Goal: Communication & Community: Share content

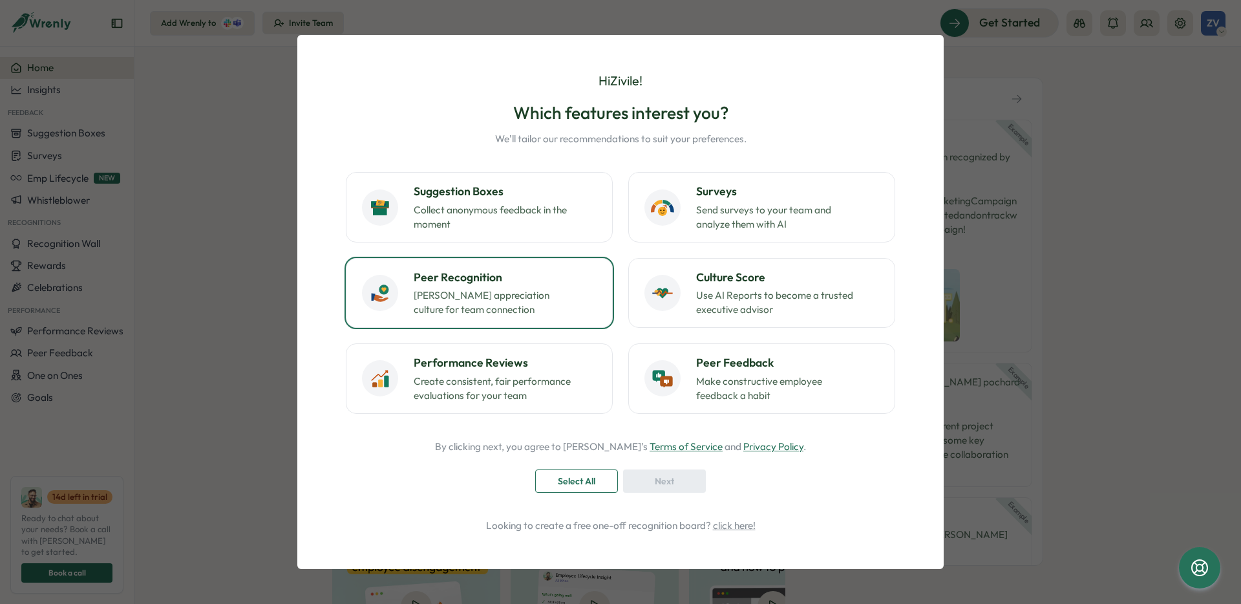
click at [519, 295] on p "Foster appreciation culture for team connection" at bounding box center [495, 302] width 162 height 28
click at [668, 482] on span "Next" at bounding box center [664, 481] width 19 height 22
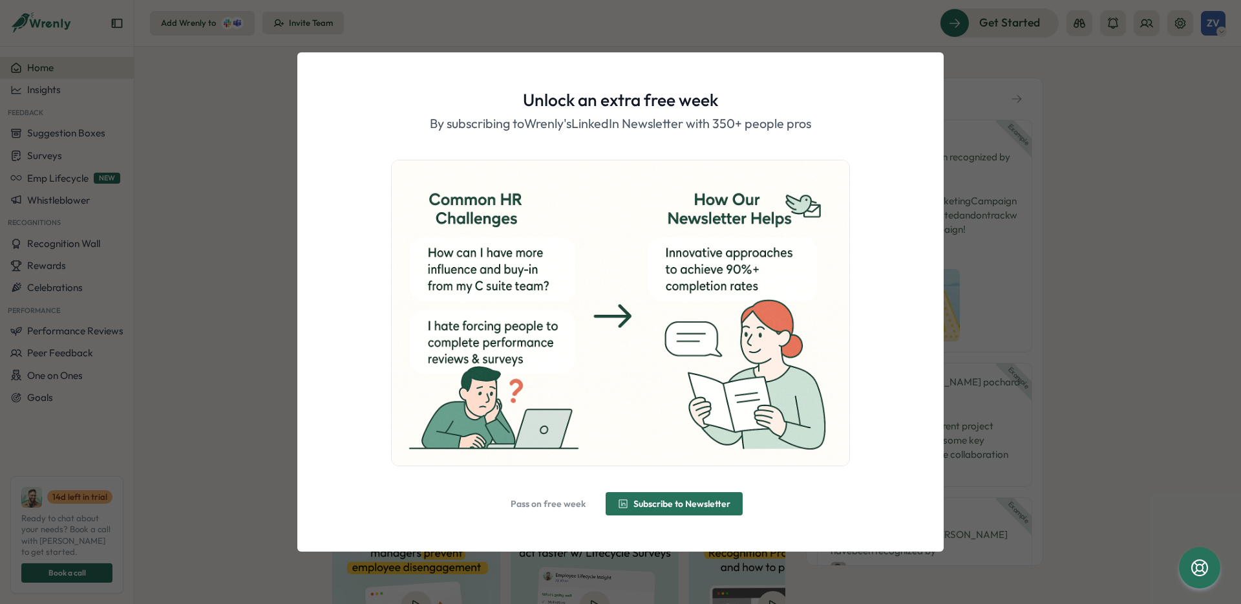
click at [545, 505] on span "Pass on free week" at bounding box center [548, 503] width 75 height 9
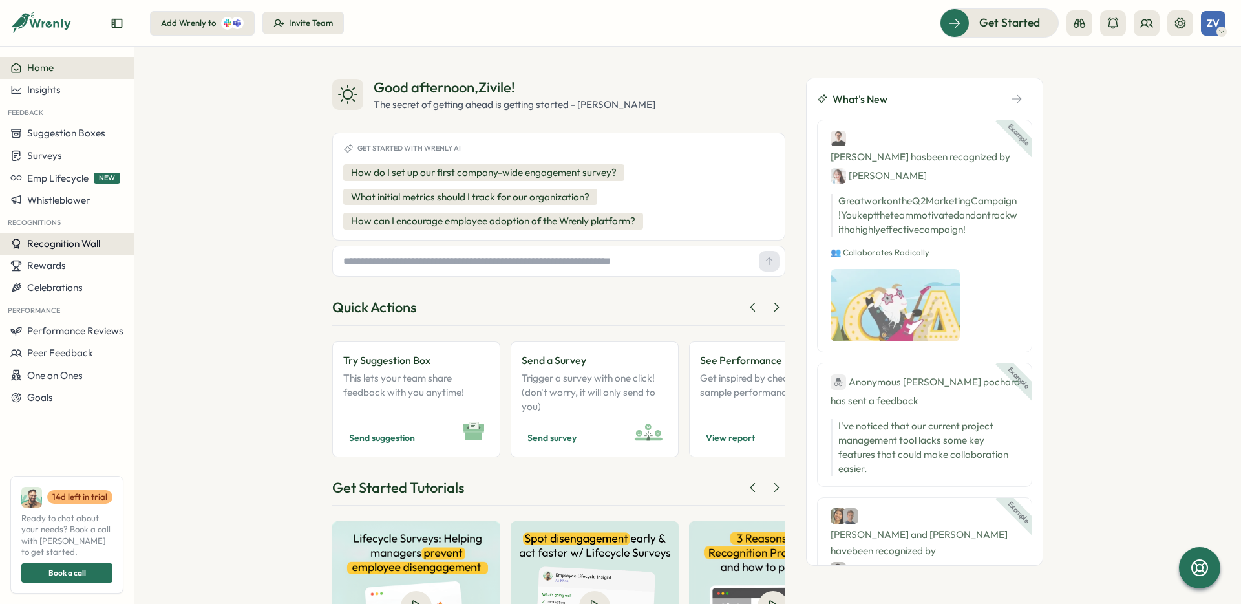
click at [73, 246] on span "Recognition Wall" at bounding box center [63, 243] width 73 height 12
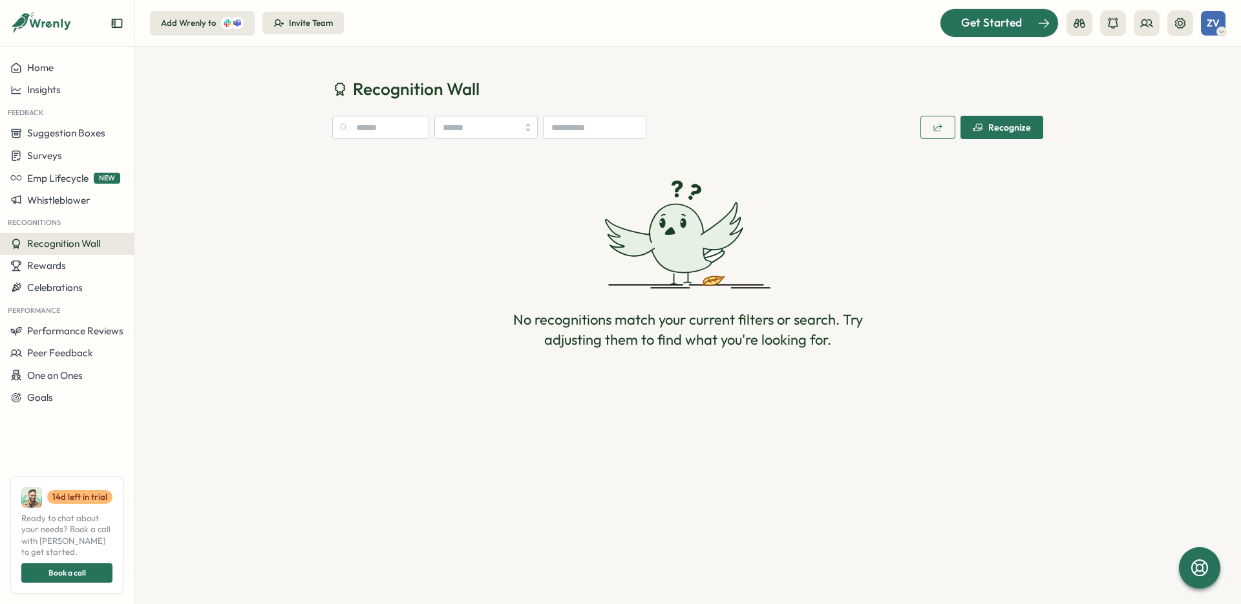
click at [953, 34] on div at bounding box center [999, 22] width 118 height 27
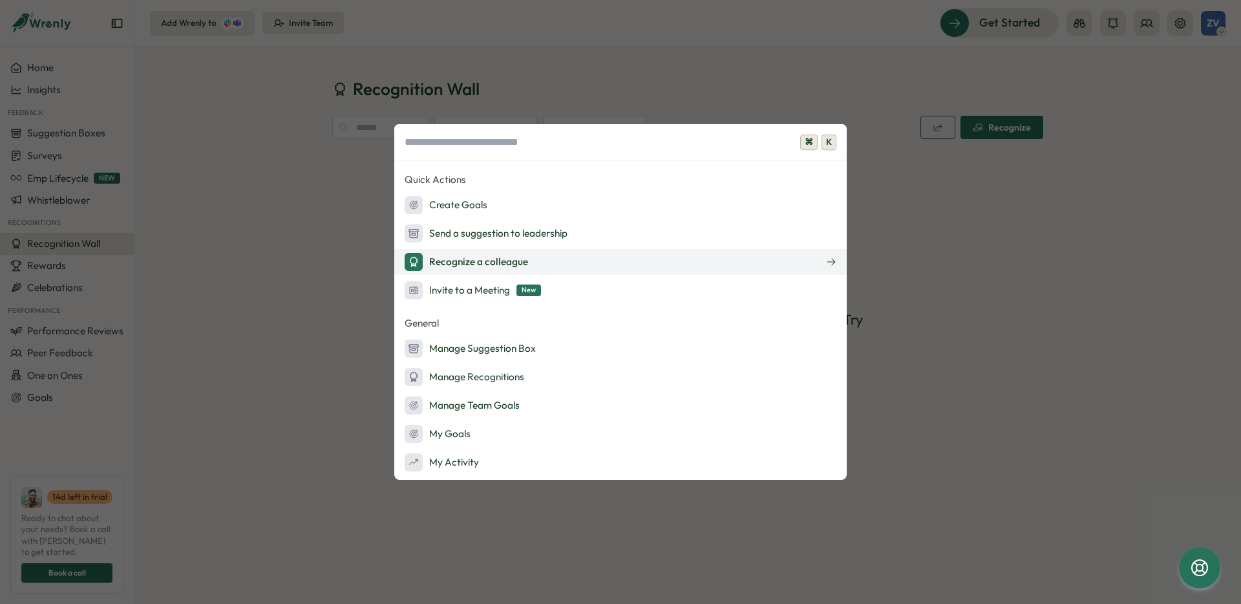
scroll to position [178, 0]
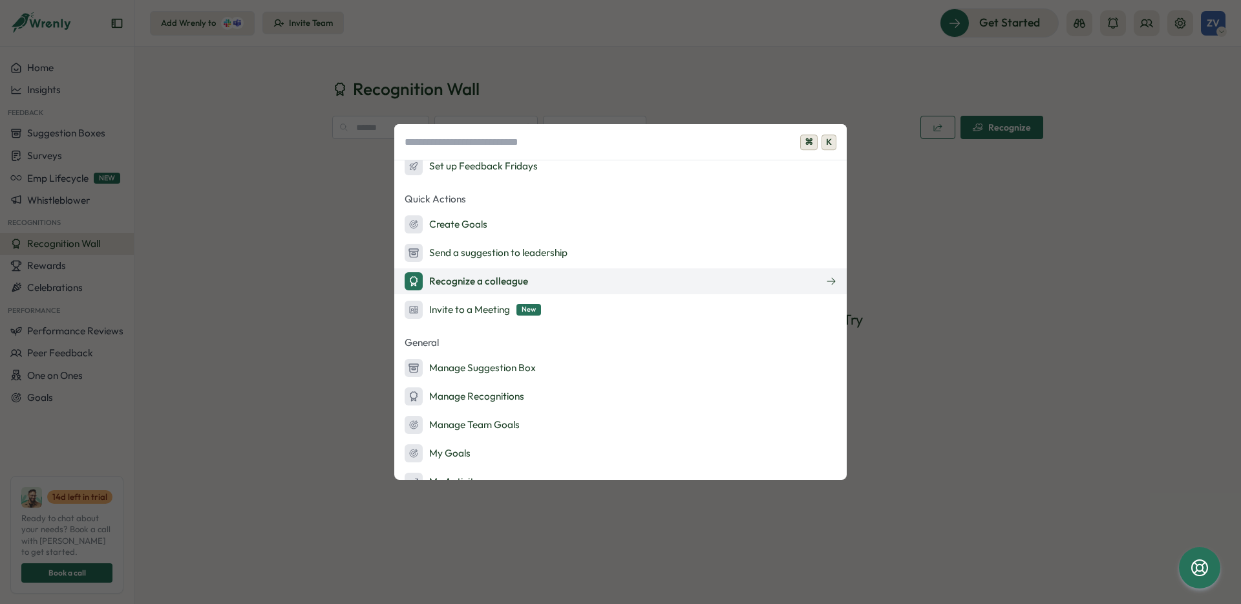
click at [514, 275] on div "Recognize a colleague" at bounding box center [466, 281] width 123 height 18
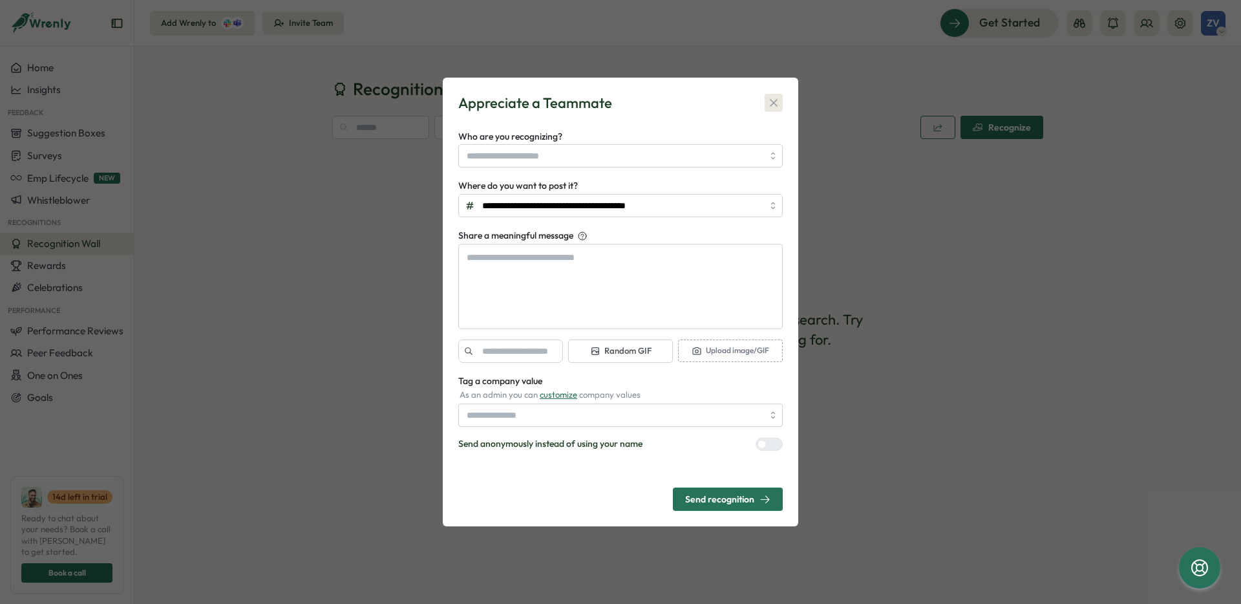
click at [772, 102] on icon "button" at bounding box center [773, 102] width 13 height 13
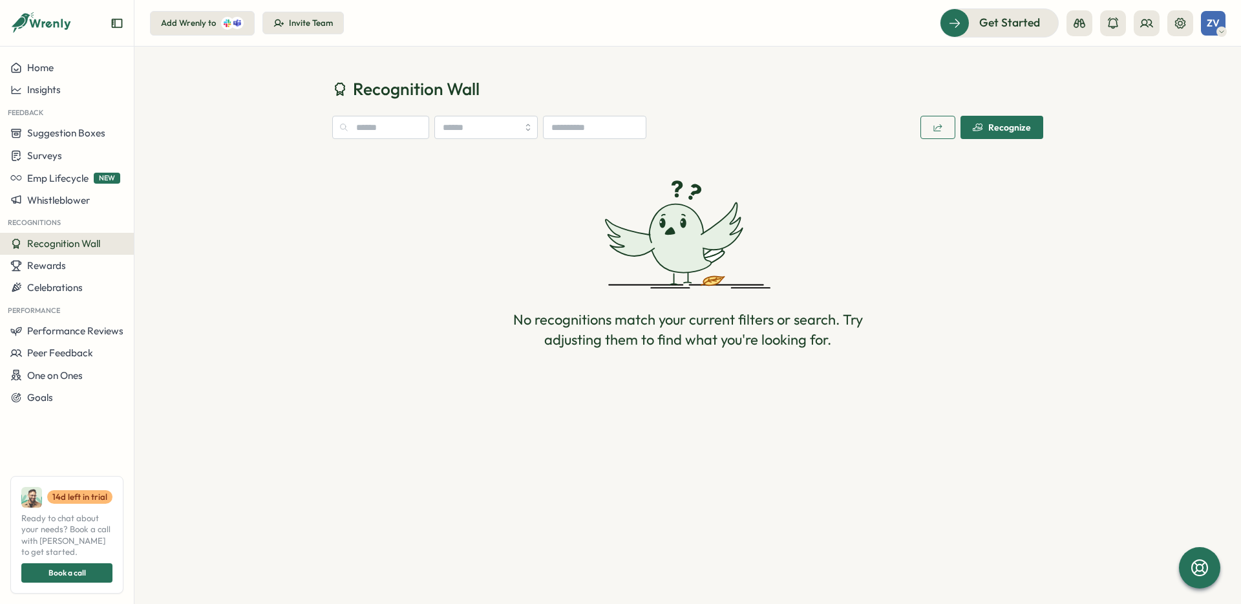
click at [399, 251] on div "No recognitions match your current filters or search. Try adjusting them to fin…" at bounding box center [687, 264] width 711 height 220
click at [62, 290] on span "Celebrations" at bounding box center [55, 287] width 56 height 12
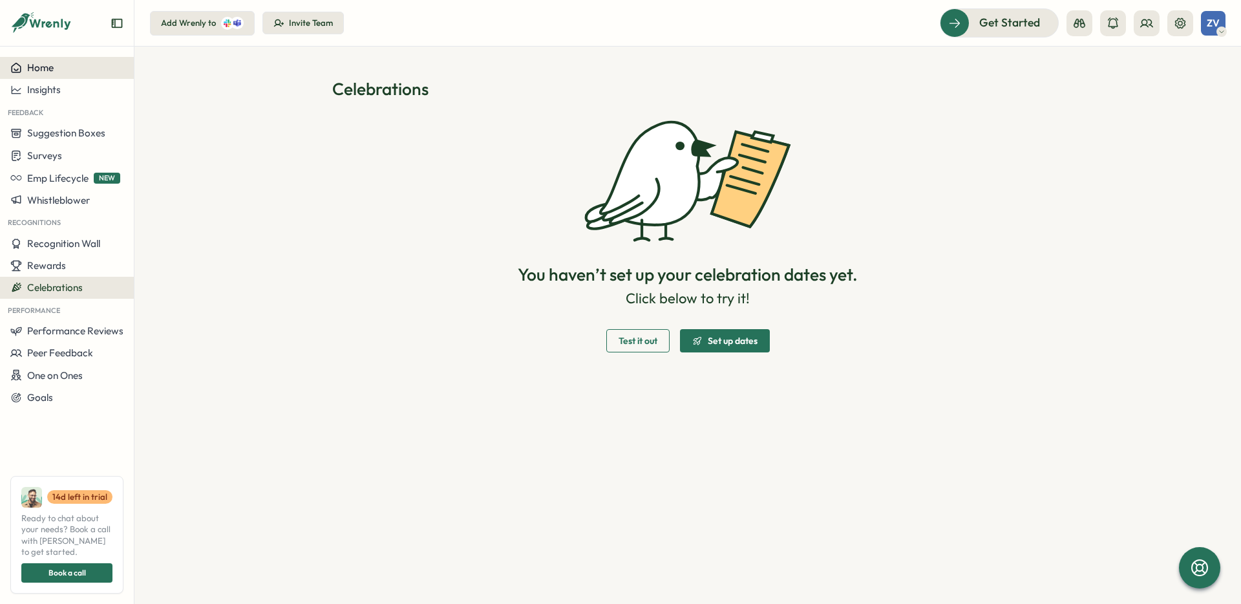
click at [57, 64] on div "Home" at bounding box center [66, 68] width 113 height 12
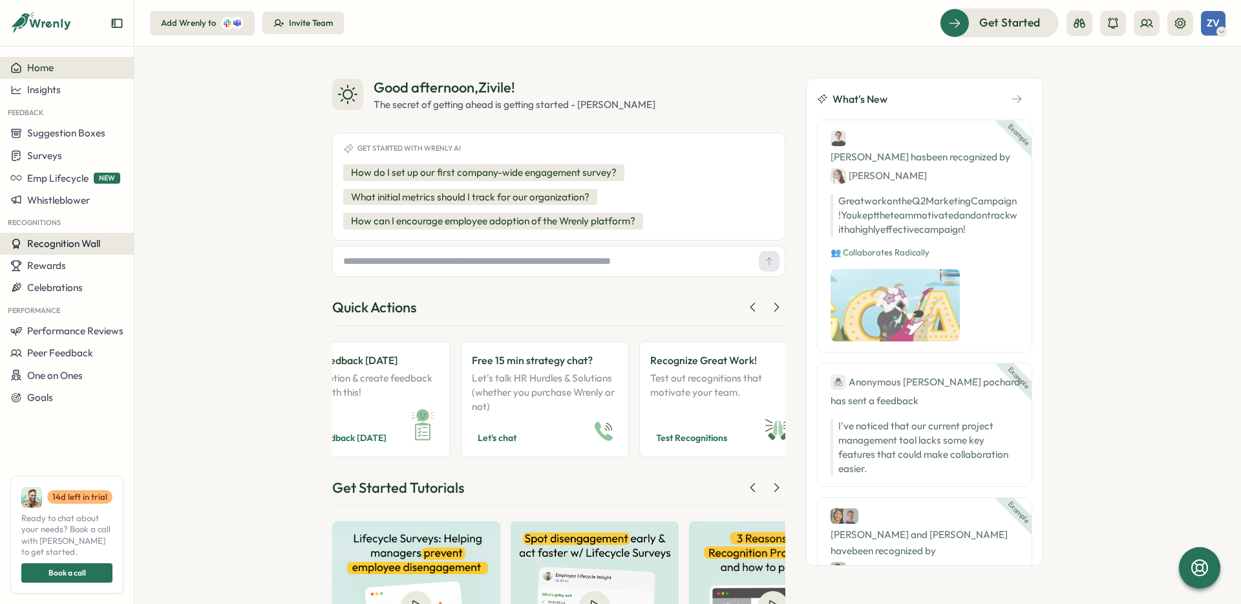
click at [63, 245] on span "Recognition Wall" at bounding box center [63, 243] width 73 height 12
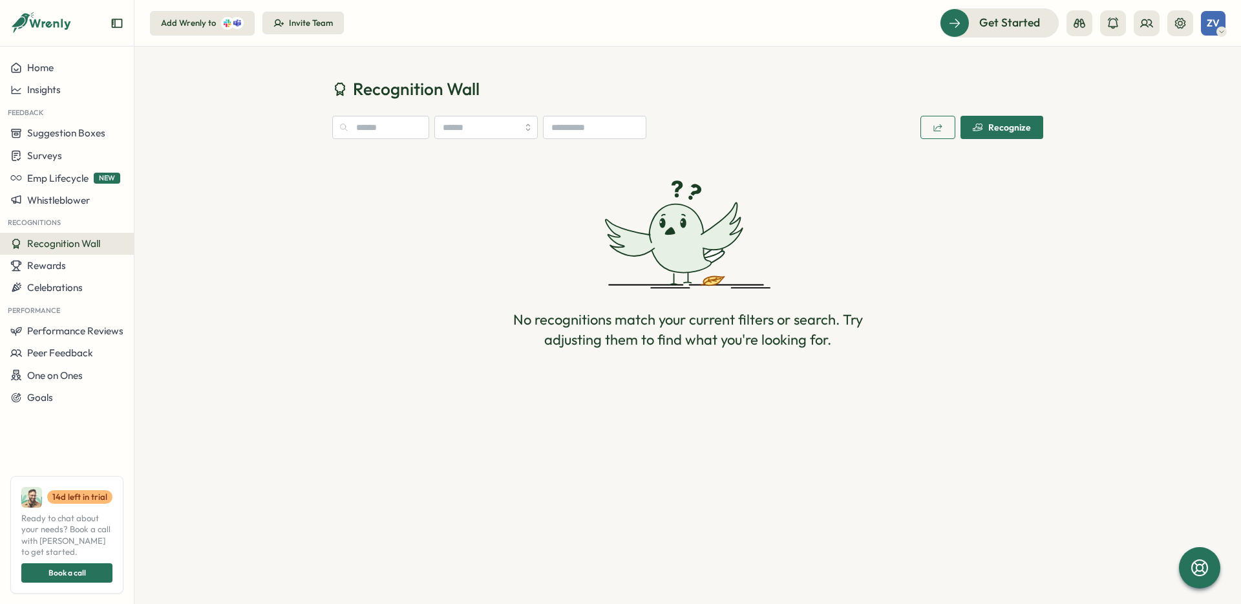
click at [999, 131] on div "Recognize" at bounding box center [1002, 127] width 58 height 10
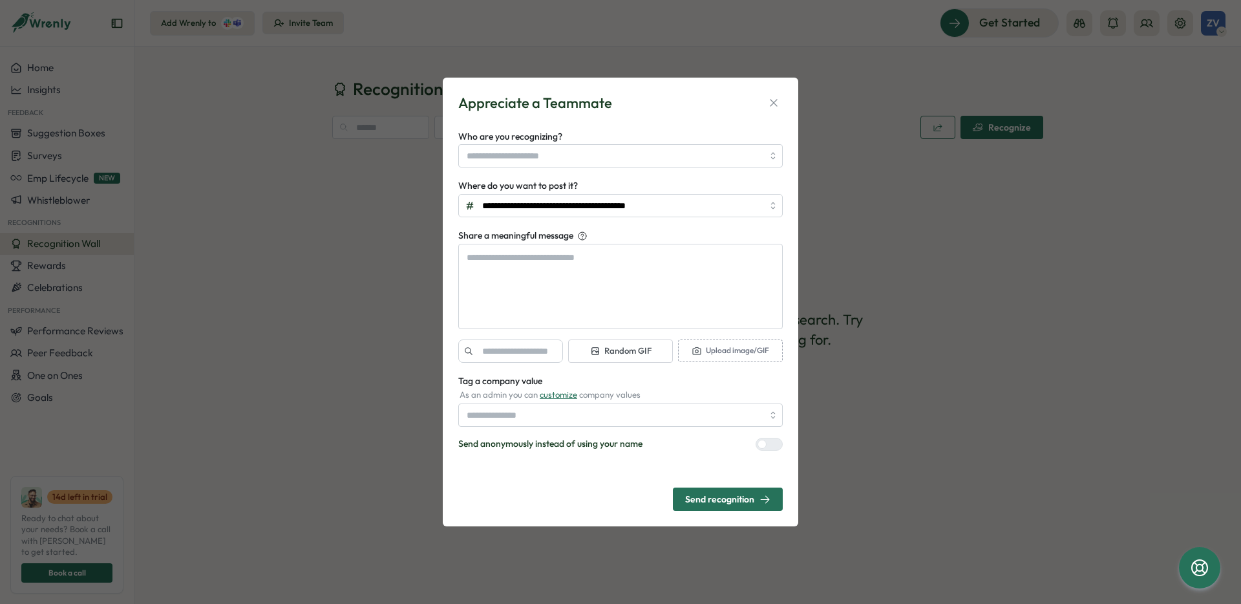
type textarea "*"
click at [851, 478] on div "**********" at bounding box center [620, 302] width 1241 height 604
click at [772, 106] on icon "button" at bounding box center [773, 102] width 13 height 13
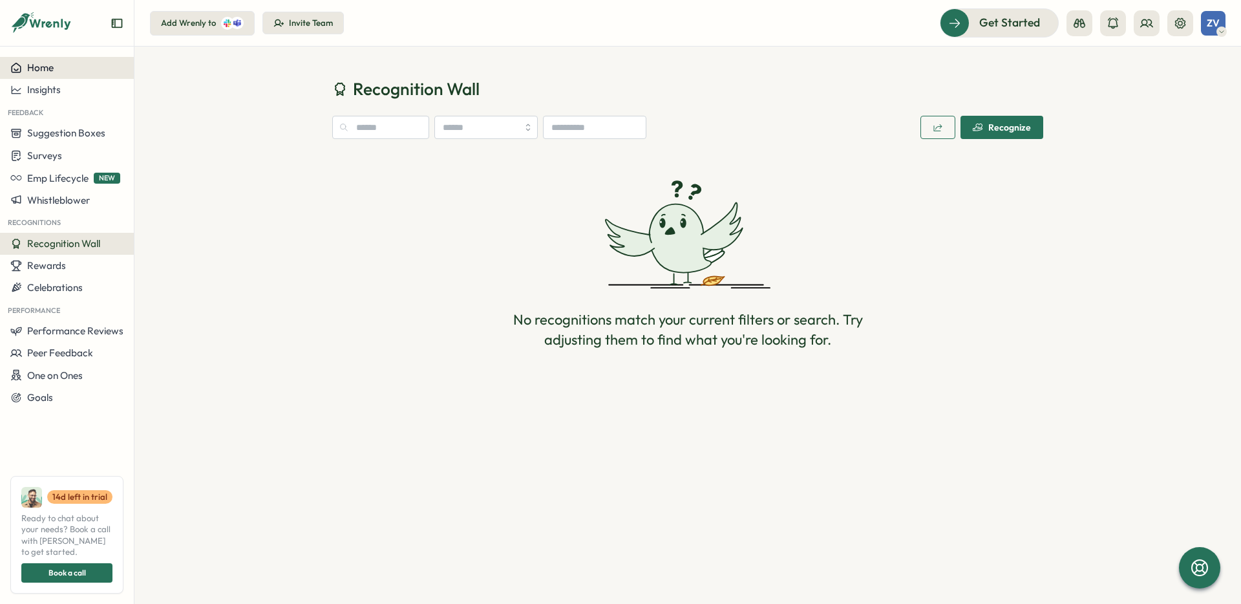
click at [92, 69] on div "Home" at bounding box center [66, 68] width 113 height 12
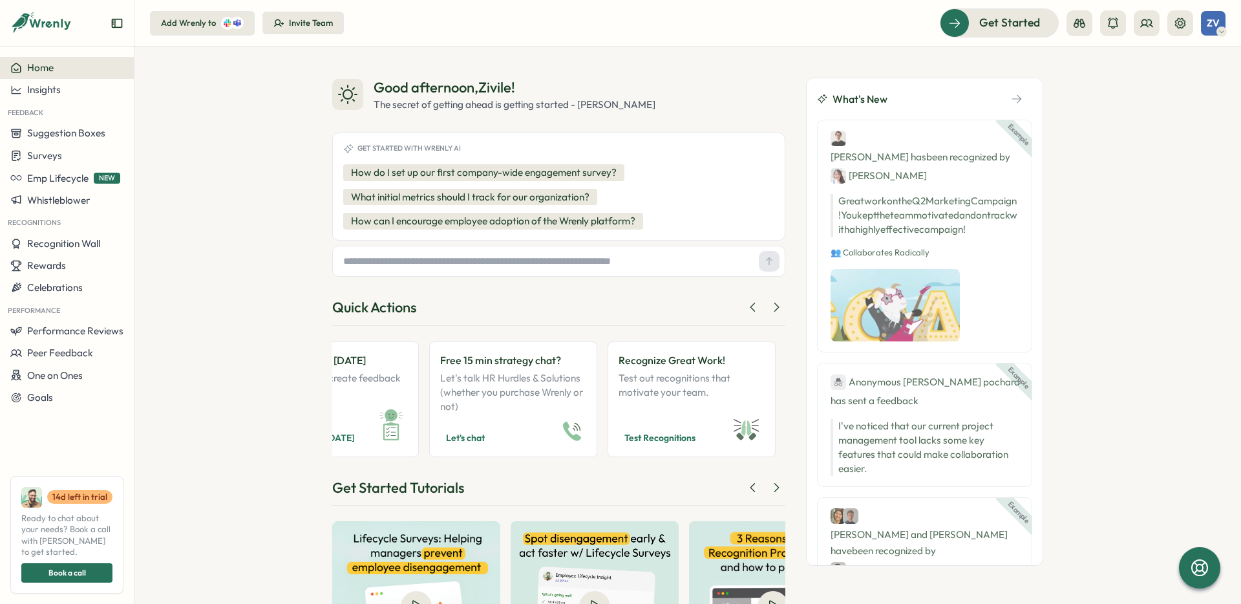
scroll to position [0, 975]
click at [634, 411] on p "Test out recognitions that motivate your team." at bounding box center [690, 392] width 146 height 43
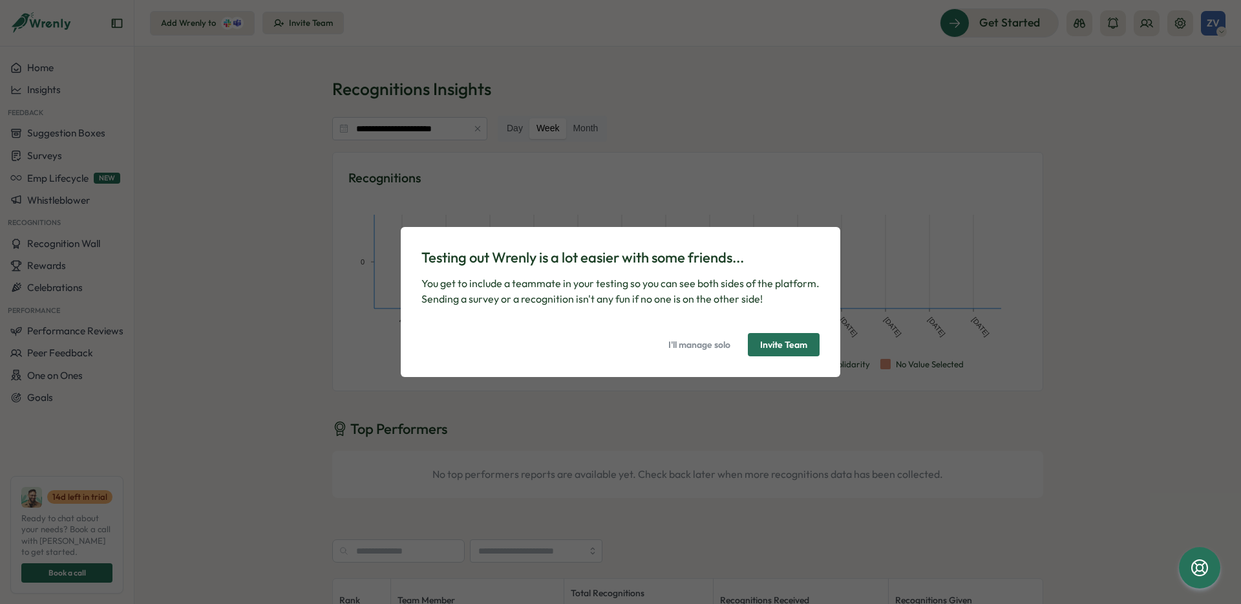
click at [688, 346] on span "I'll manage solo" at bounding box center [699, 344] width 62 height 22
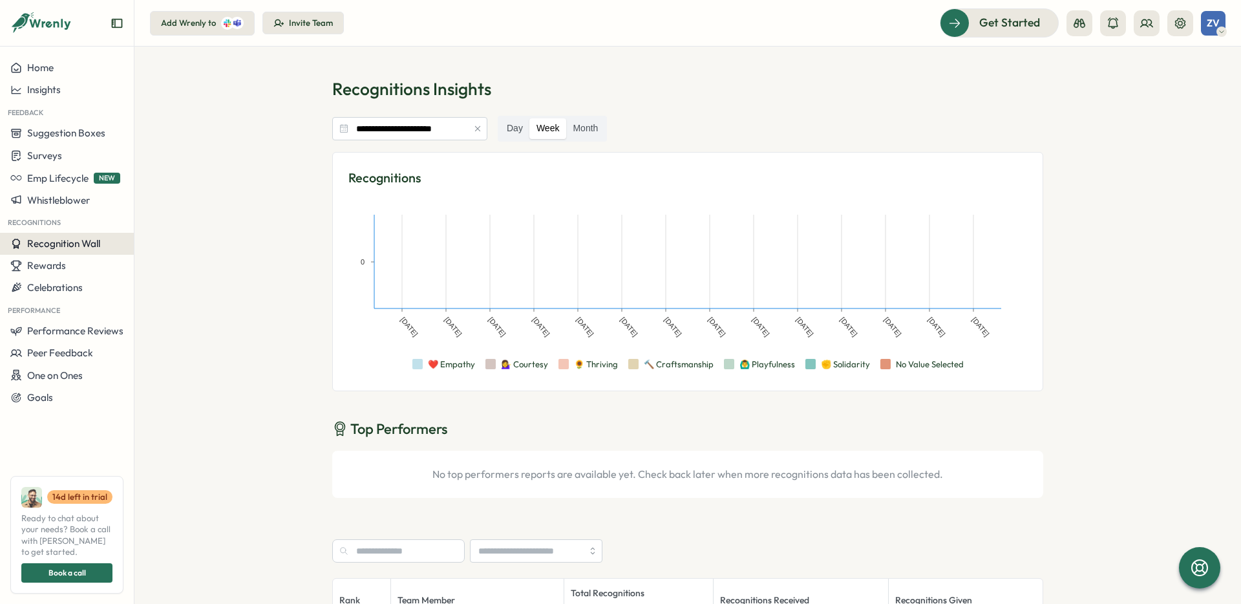
click at [103, 245] on div "Recognition Wall" at bounding box center [66, 244] width 113 height 12
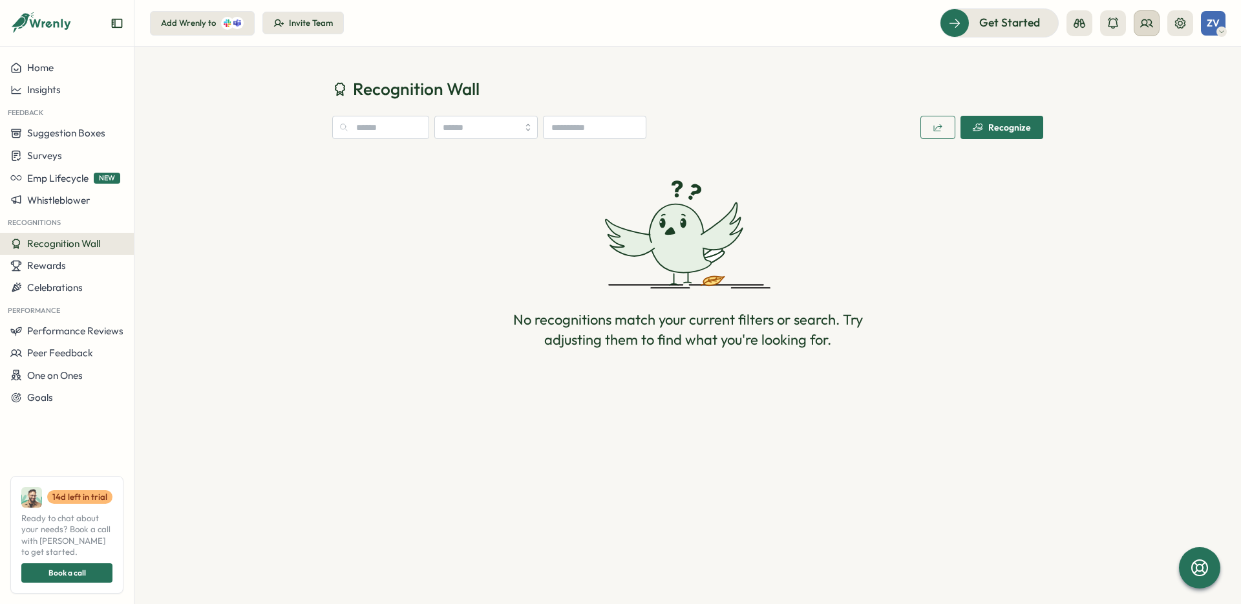
click at [1147, 28] on icon at bounding box center [1146, 23] width 13 height 13
click at [1035, 23] on div "Get Started" at bounding box center [991, 22] width 107 height 17
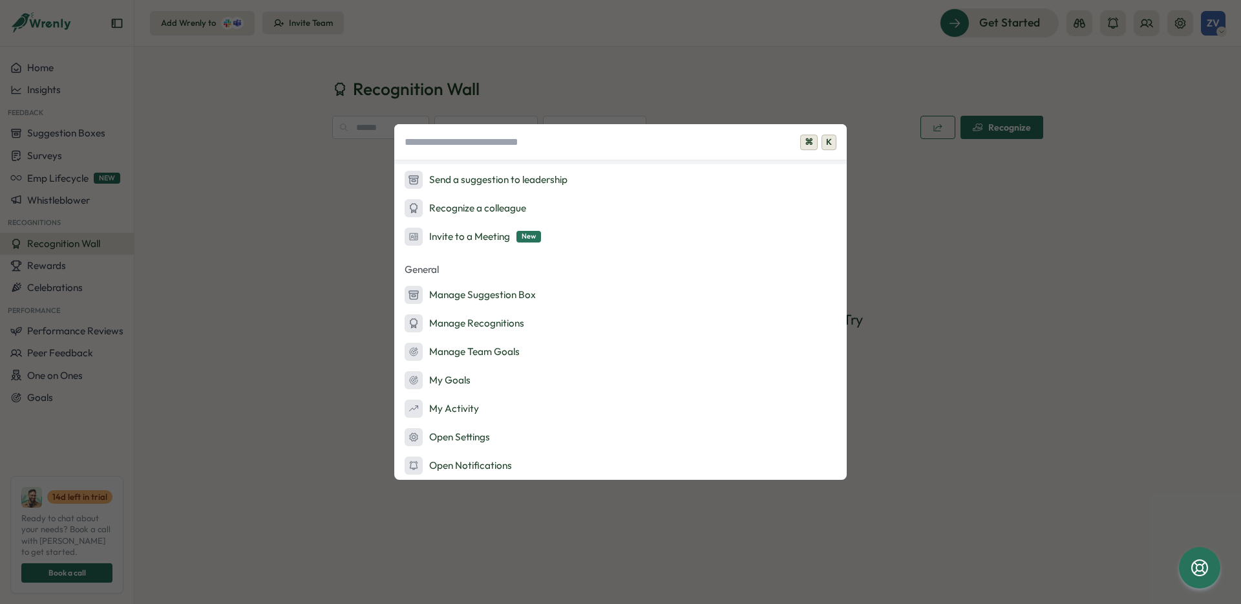
scroll to position [255, 0]
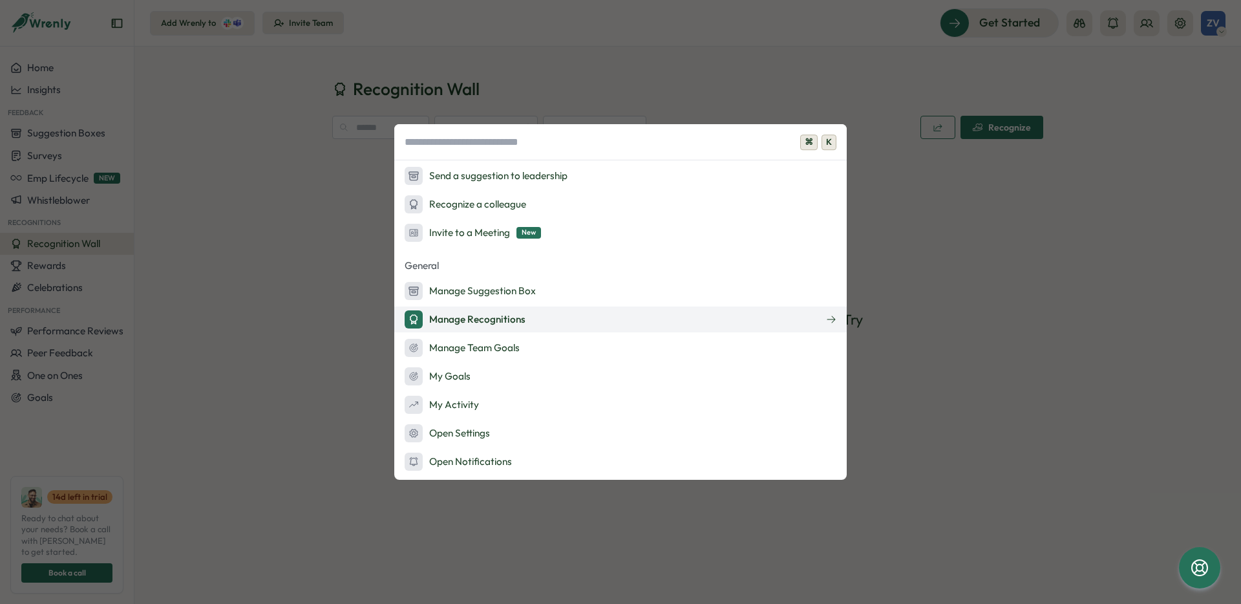
click at [519, 326] on div "Manage Recognitions" at bounding box center [465, 319] width 121 height 18
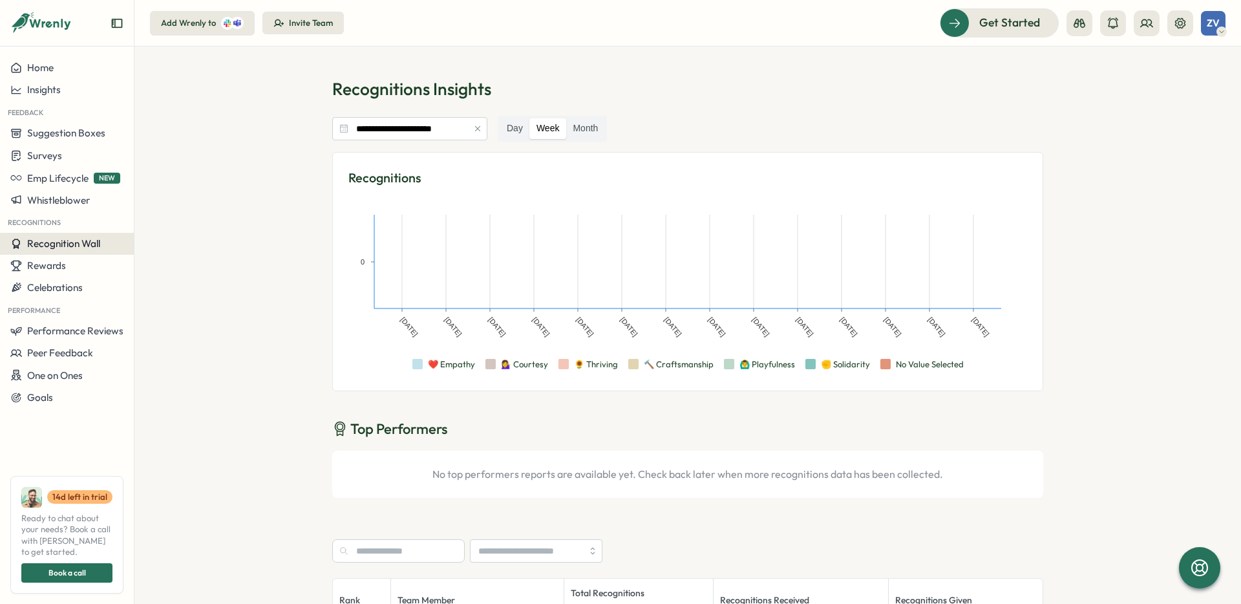
click at [92, 248] on span "Recognition Wall" at bounding box center [63, 243] width 73 height 12
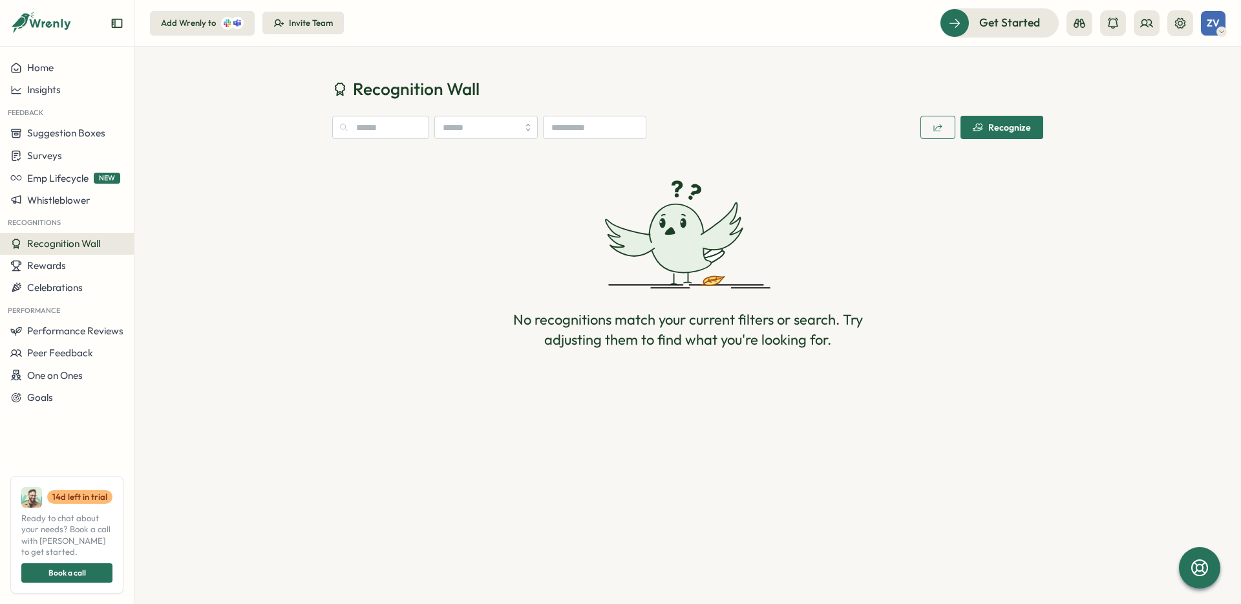
click at [284, 25] on div "Invite Team" at bounding box center [302, 23] width 59 height 12
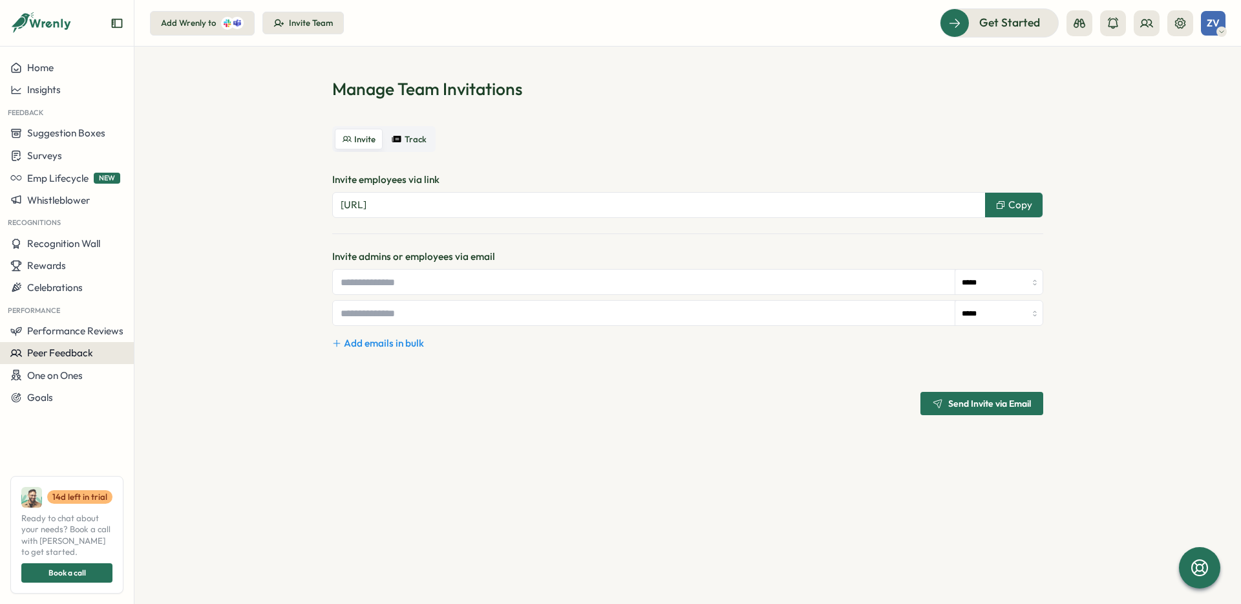
click at [51, 350] on span "Peer Feedback" at bounding box center [60, 352] width 66 height 12
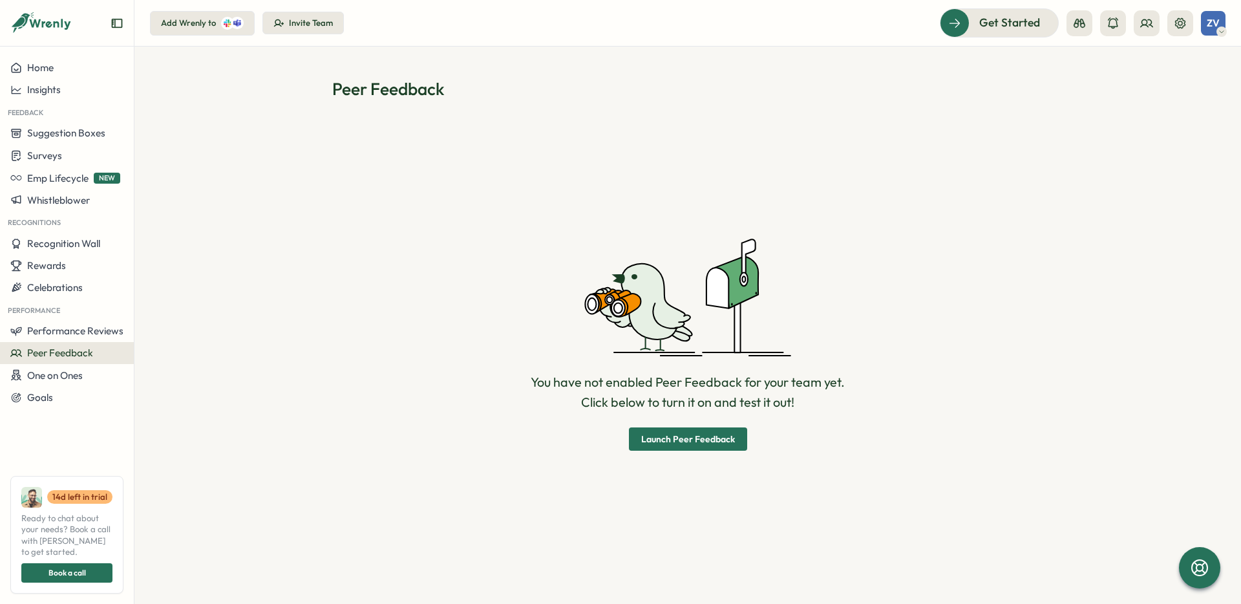
click at [688, 436] on span "Launch Peer Feedback" at bounding box center [688, 438] width 94 height 9
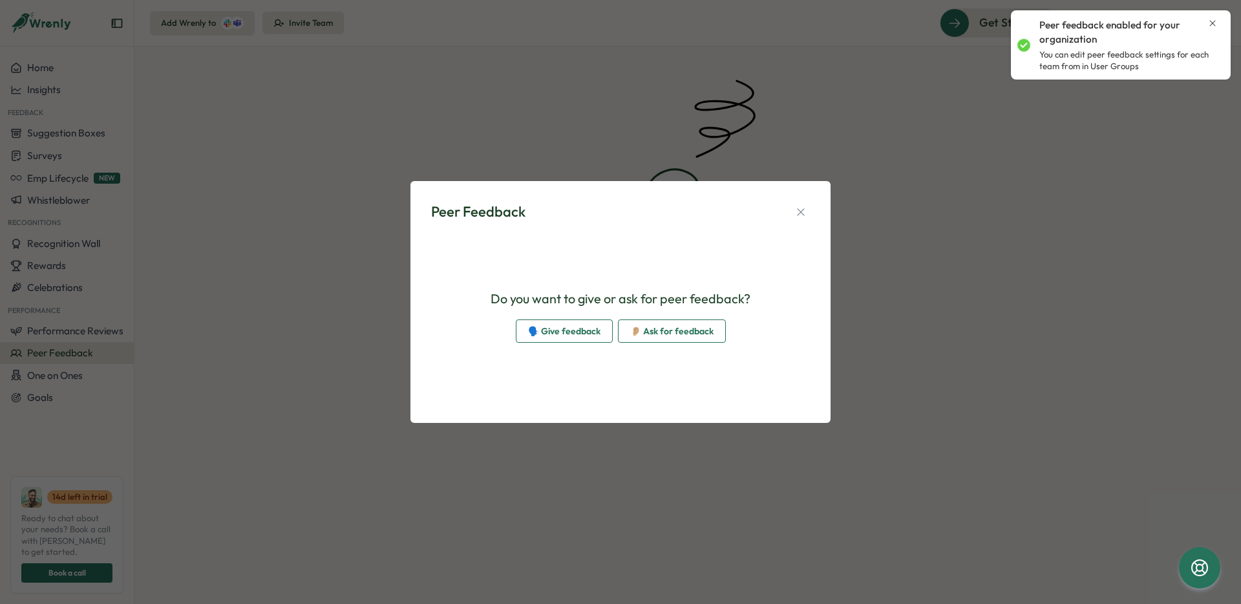
click at [659, 330] on span "👂🏼 Ask for feedback" at bounding box center [671, 331] width 83 height 22
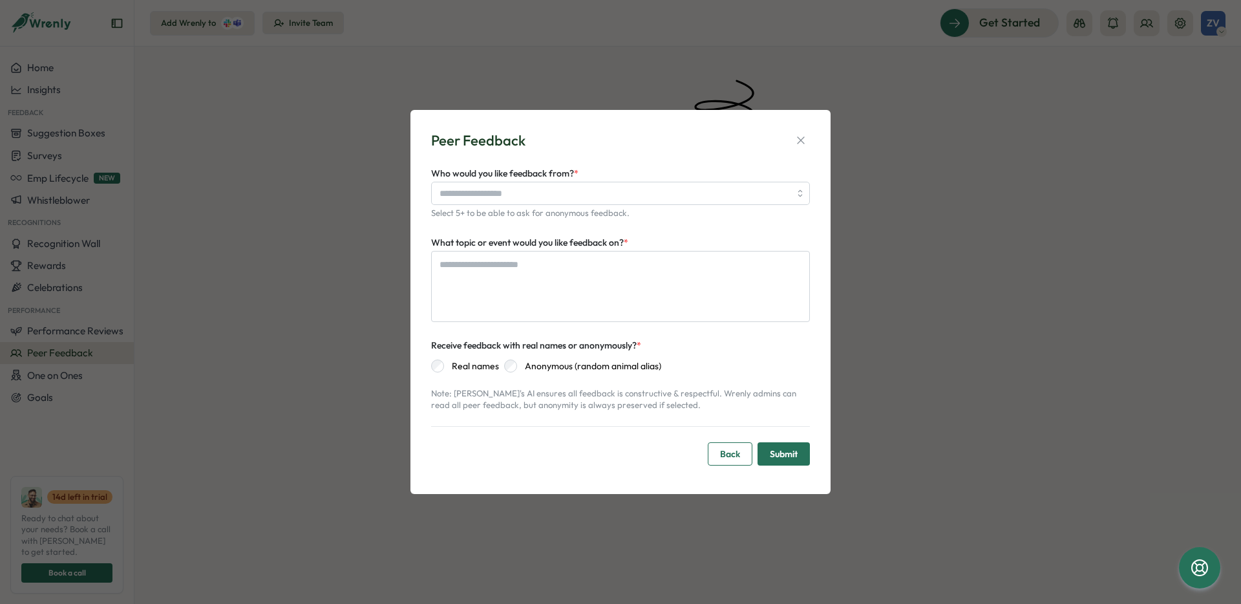
click at [721, 453] on span "Back" at bounding box center [730, 454] width 20 height 22
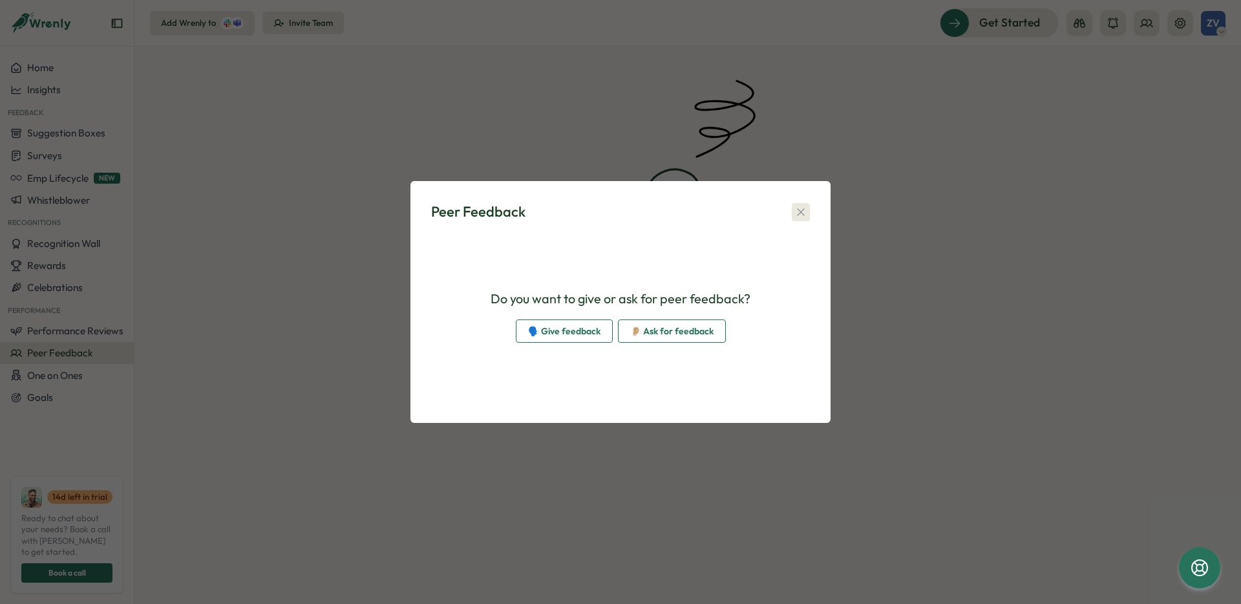
click at [798, 212] on icon "button" at bounding box center [800, 212] width 13 height 13
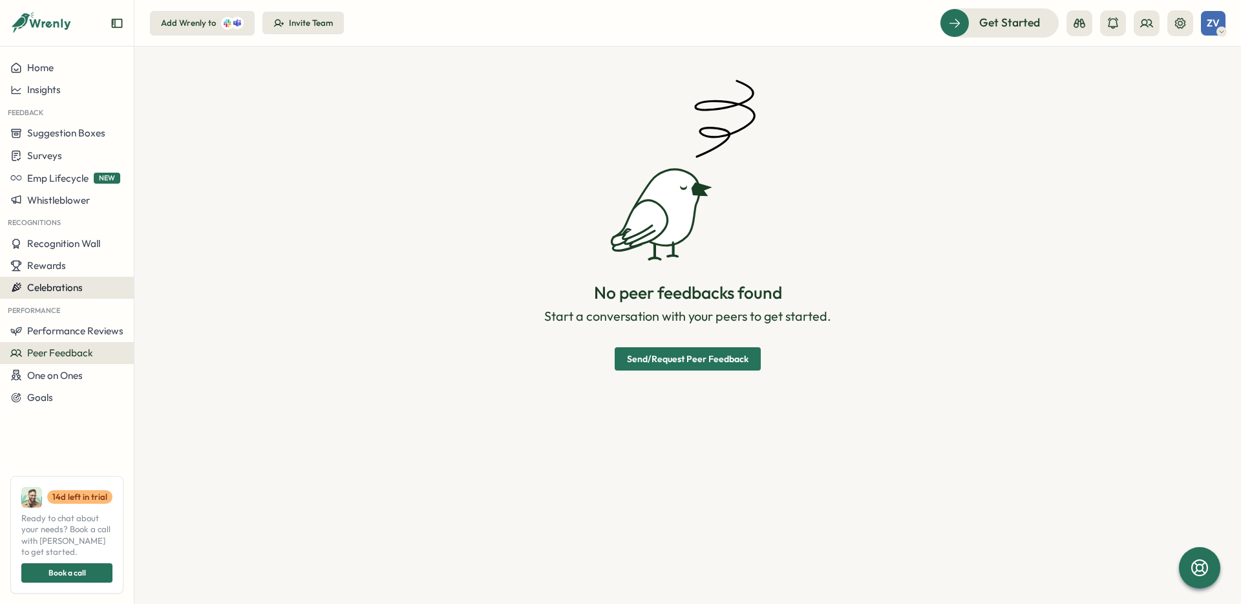
click at [67, 279] on button "Celebrations" at bounding box center [67, 288] width 134 height 22
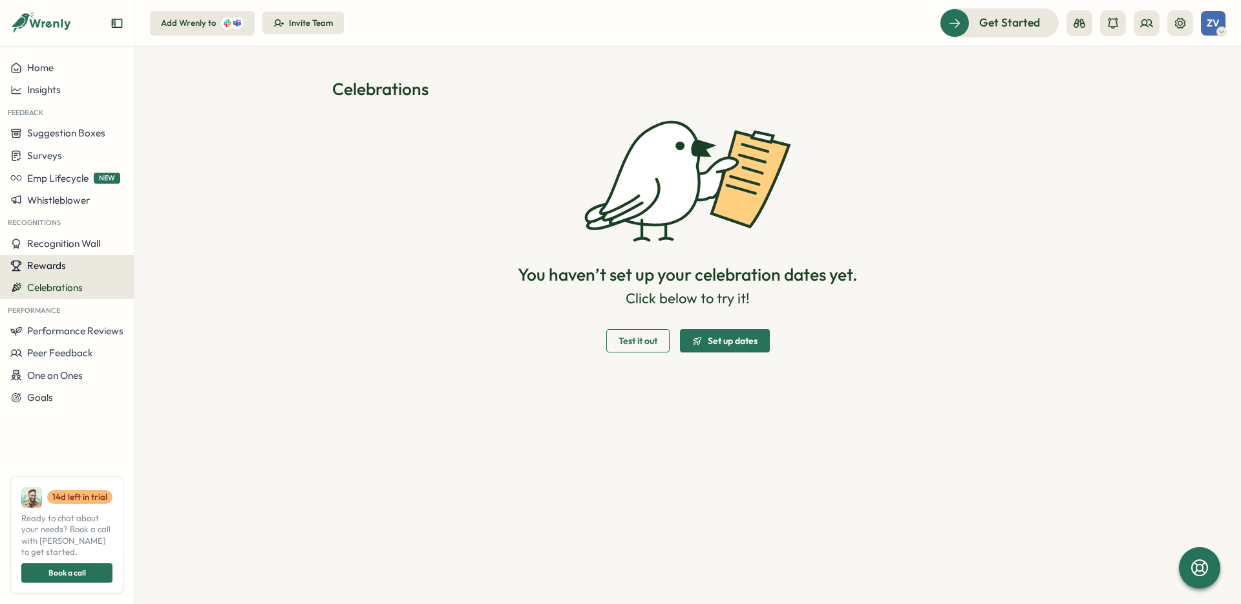
click at [74, 260] on div "Rewards" at bounding box center [66, 266] width 113 height 12
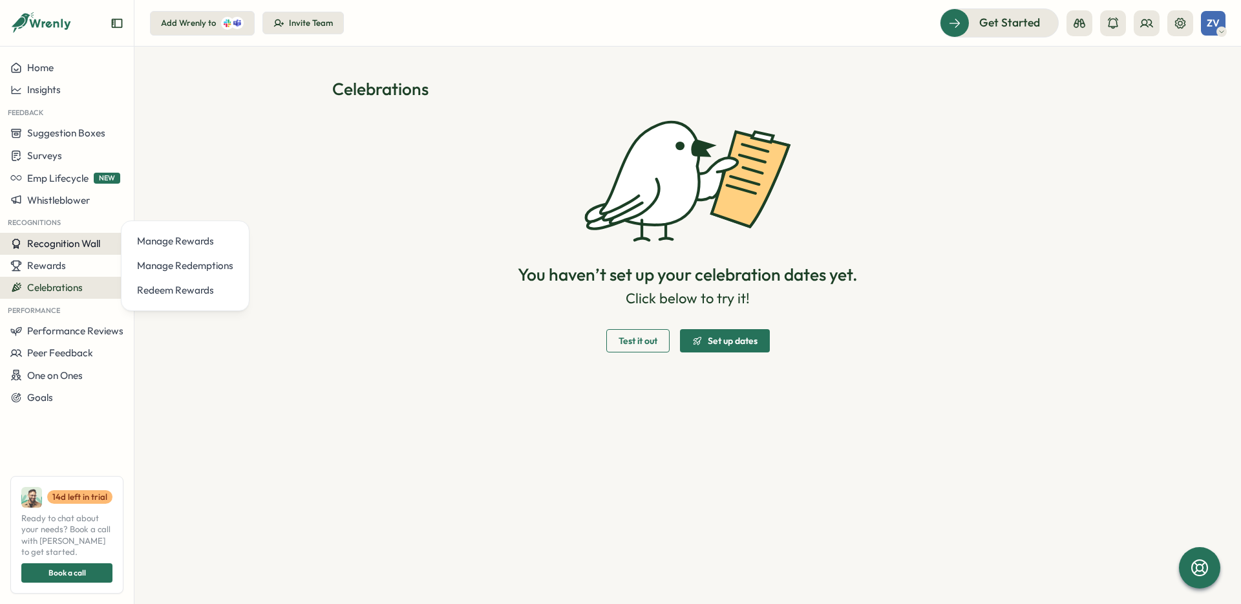
click at [68, 245] on span "Recognition Wall" at bounding box center [63, 243] width 73 height 12
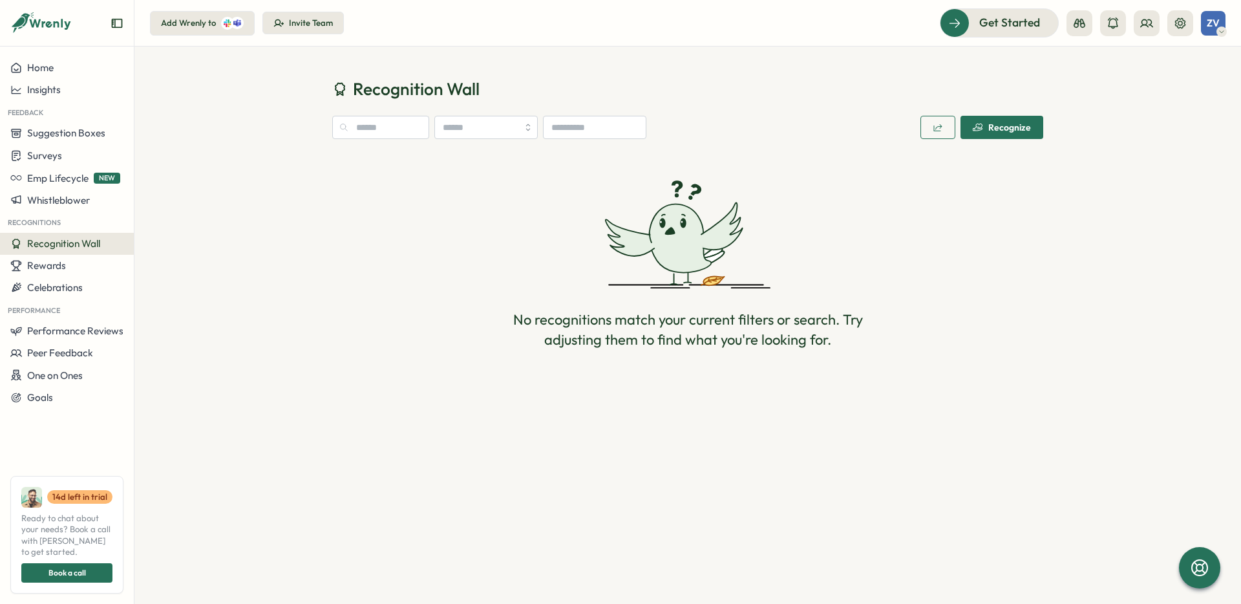
click at [992, 135] on span "Recognize" at bounding box center [1002, 127] width 58 height 22
type textarea "*"
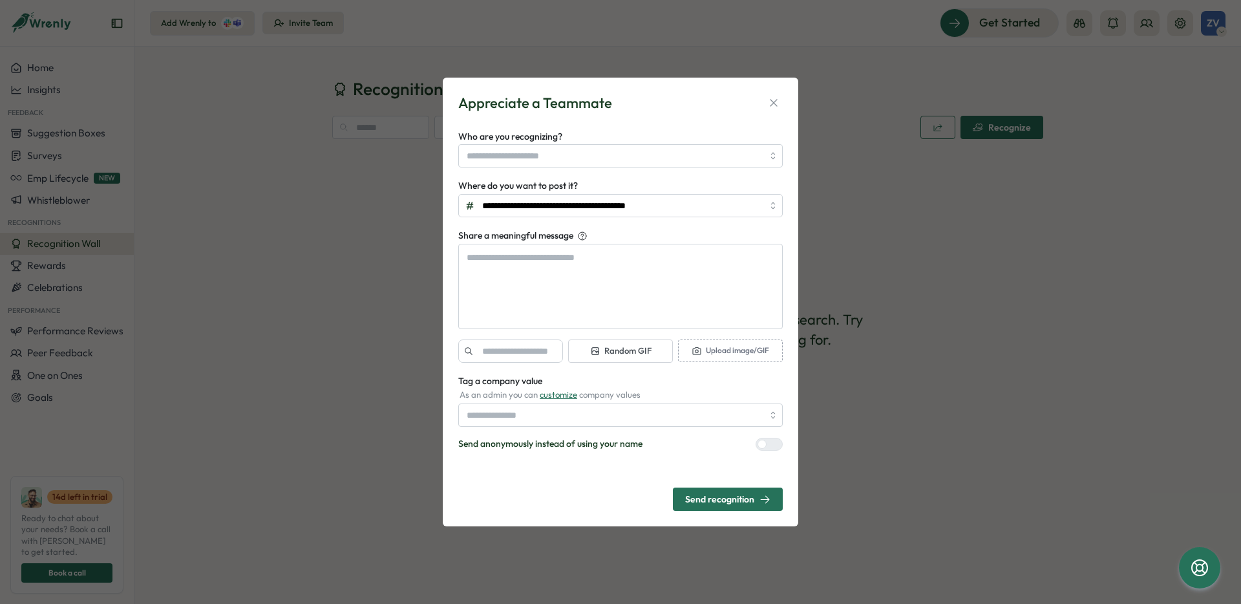
click at [880, 194] on div "**********" at bounding box center [620, 302] width 1241 height 604
click at [766, 99] on button "button" at bounding box center [774, 103] width 18 height 18
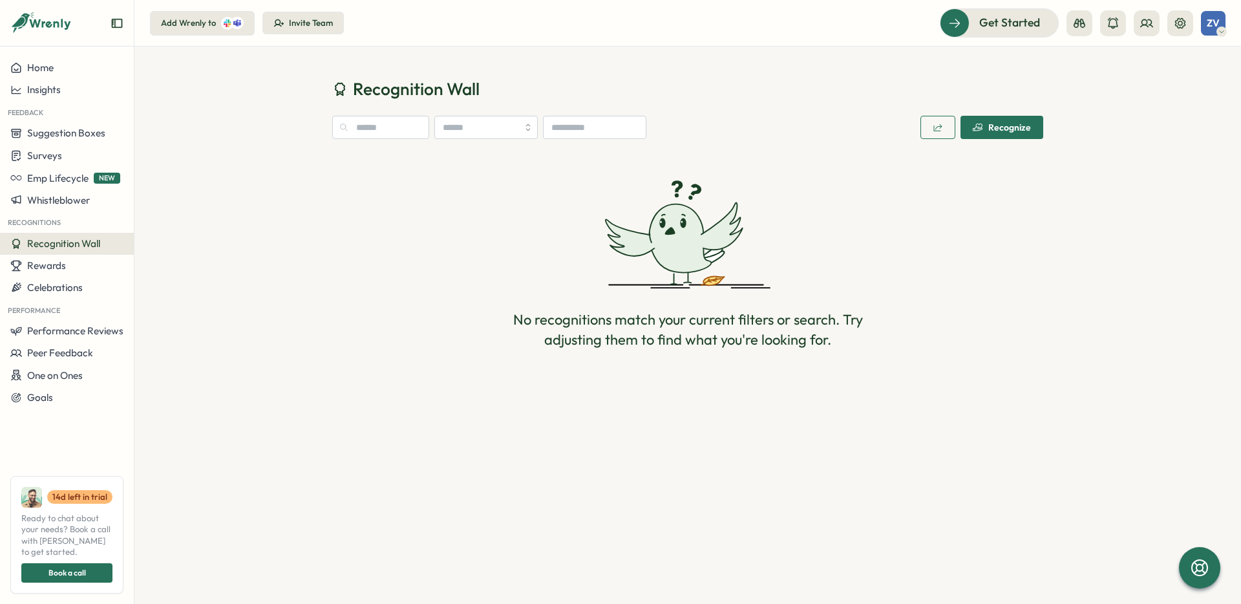
click at [941, 132] on icon "button" at bounding box center [938, 127] width 10 height 10
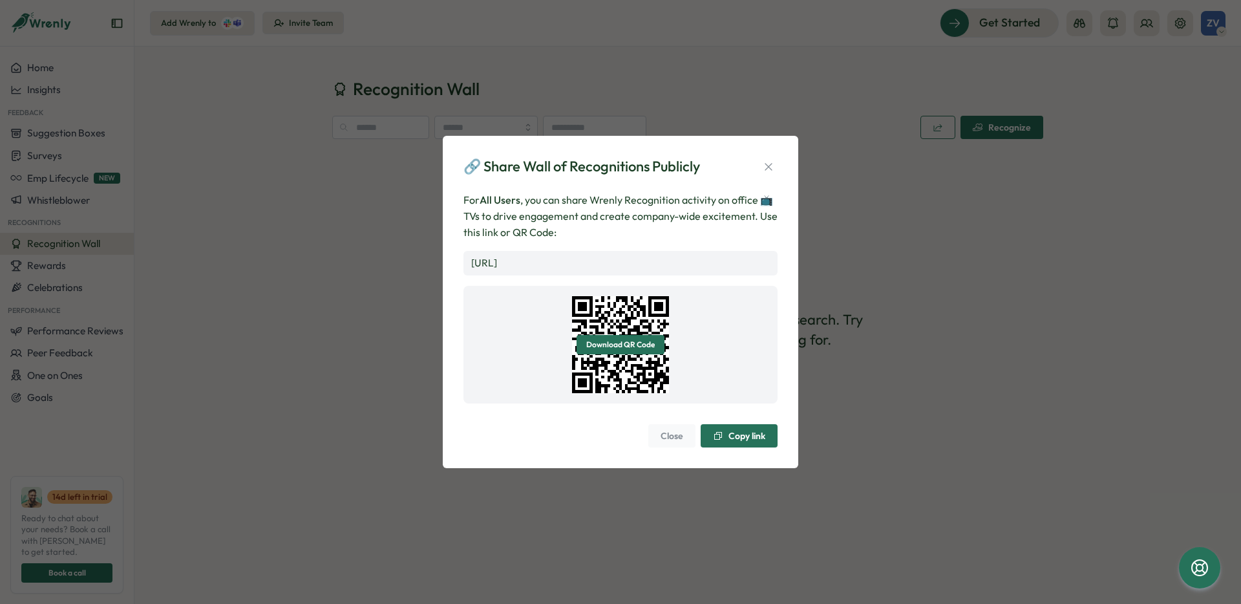
click at [913, 248] on div "🔗 Share Wall of Recognitions Publicly For All Users , you can share Wrenly Reco…" at bounding box center [620, 302] width 1241 height 604
click at [673, 443] on span "Close" at bounding box center [672, 436] width 23 height 22
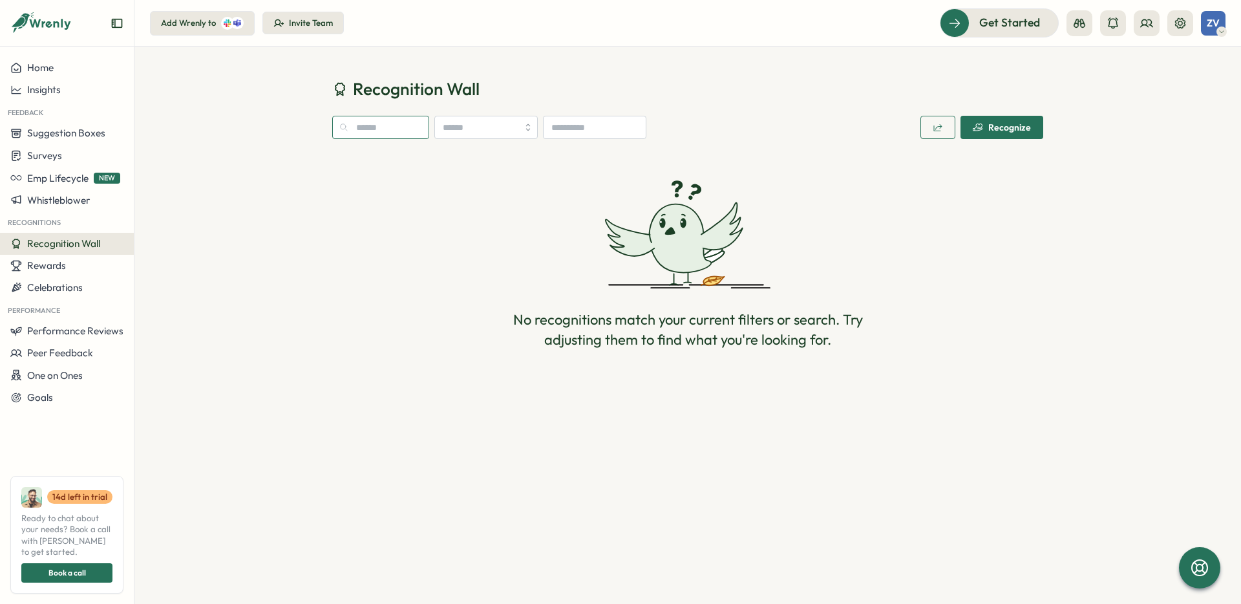
click at [410, 130] on input "text" at bounding box center [380, 127] width 97 height 23
click at [474, 91] on span "Recognition Wall" at bounding box center [416, 89] width 127 height 23
click at [487, 129] on input "search" at bounding box center [485, 127] width 103 height 23
click at [573, 201] on div "No recognitions match your current filters or search. Try adjusting them to fin…" at bounding box center [687, 264] width 711 height 220
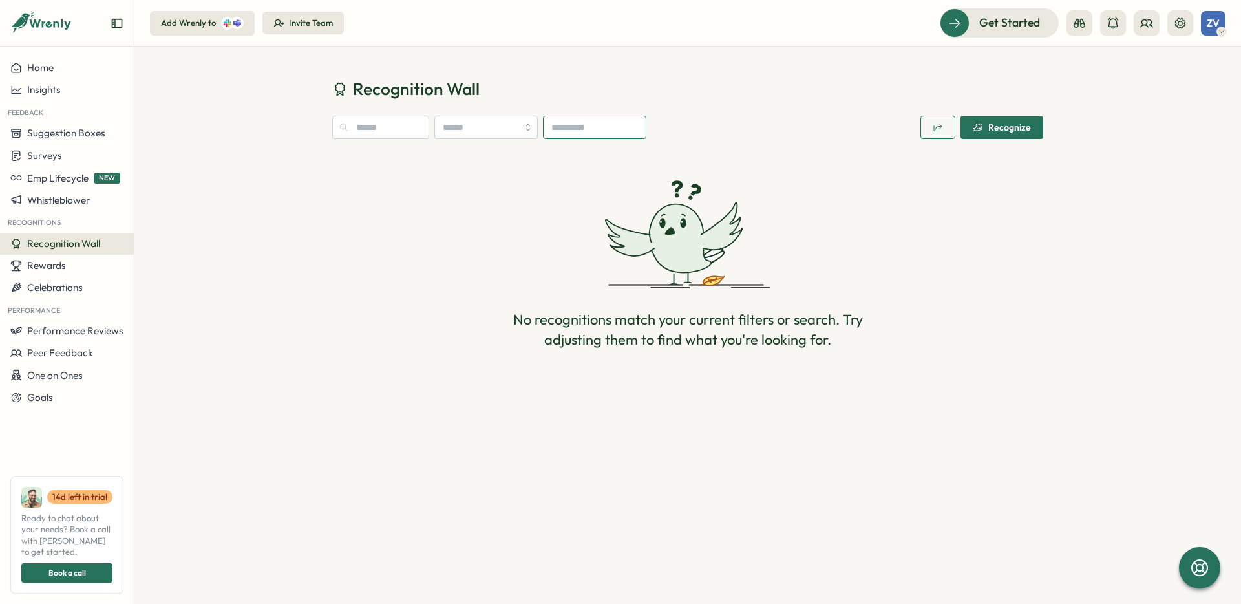
click at [580, 129] on input at bounding box center [594, 127] width 103 height 23
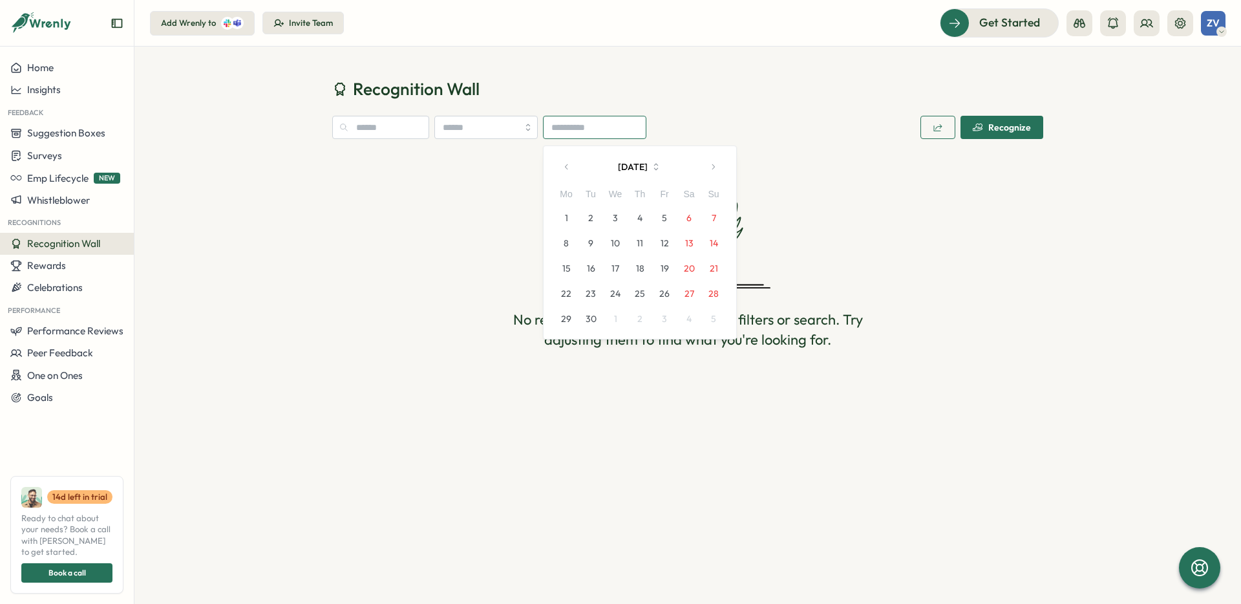
click at [580, 129] on input at bounding box center [594, 127] width 103 height 23
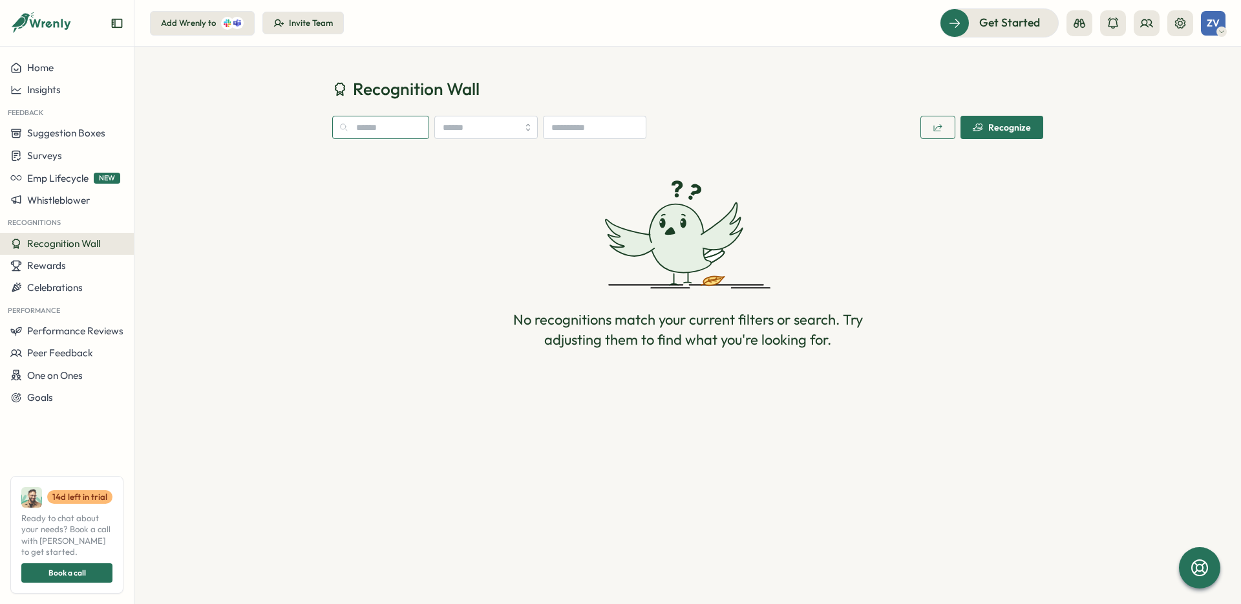
click at [366, 131] on input "text" at bounding box center [380, 127] width 97 height 23
click at [381, 273] on div "No recognitions match your current filters or search. Try adjusting them to fin…" at bounding box center [687, 264] width 711 height 220
click at [1217, 29] on div at bounding box center [1221, 31] width 10 height 10
click at [1103, 228] on div "Recognition Wall Recognize No recognitions match your current filters or search…" at bounding box center [687, 227] width 1106 height 360
click at [120, 25] on icon "Expand sidebar" at bounding box center [117, 23] width 13 height 13
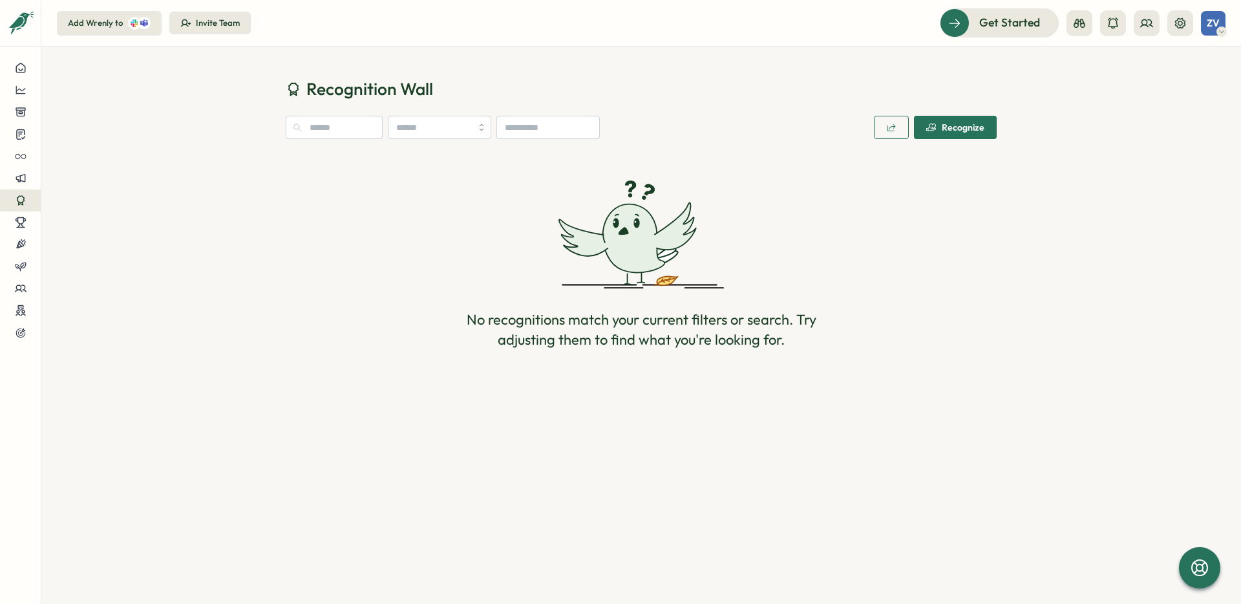
click at [25, 36] on div at bounding box center [20, 28] width 41 height 36
click at [23, 21] on icon "Expand sidebar" at bounding box center [20, 23] width 13 height 13
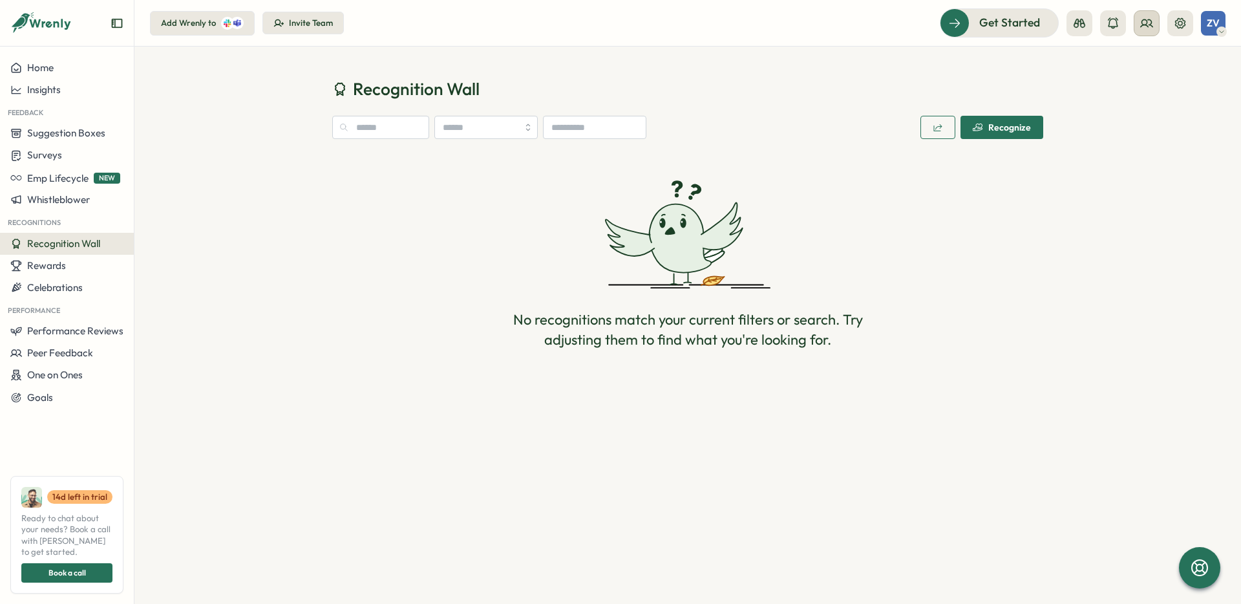
click at [1149, 30] on button at bounding box center [1147, 23] width 26 height 26
click at [974, 26] on span "Get Started" at bounding box center [991, 22] width 61 height 17
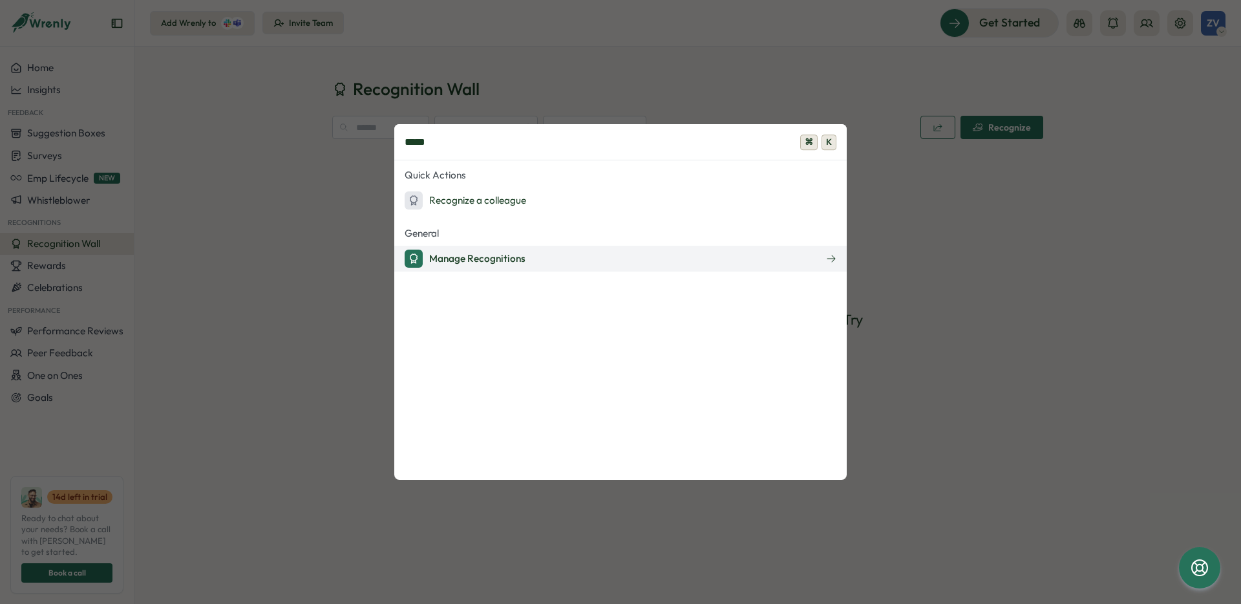
type input "*****"
click at [516, 266] on div "Manage Recognitions" at bounding box center [465, 258] width 121 height 18
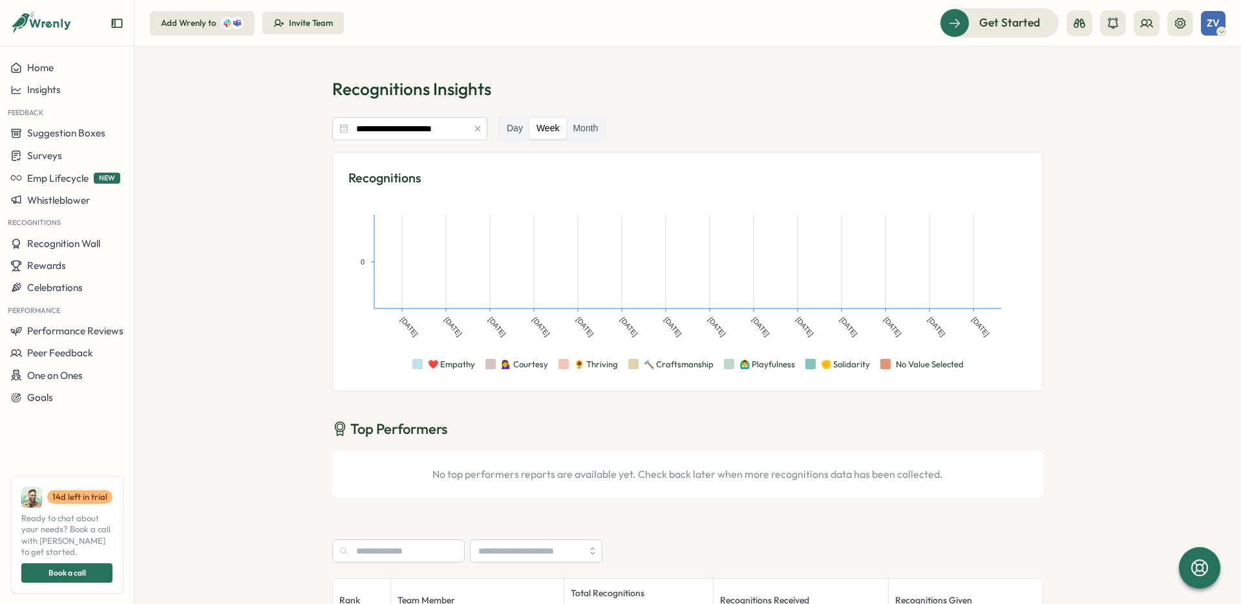
click at [224, 185] on section "**********" at bounding box center [687, 325] width 1106 height 557
click at [56, 23] on icon at bounding box center [51, 24] width 43 height 11
click at [55, 26] on icon at bounding box center [51, 24] width 43 height 11
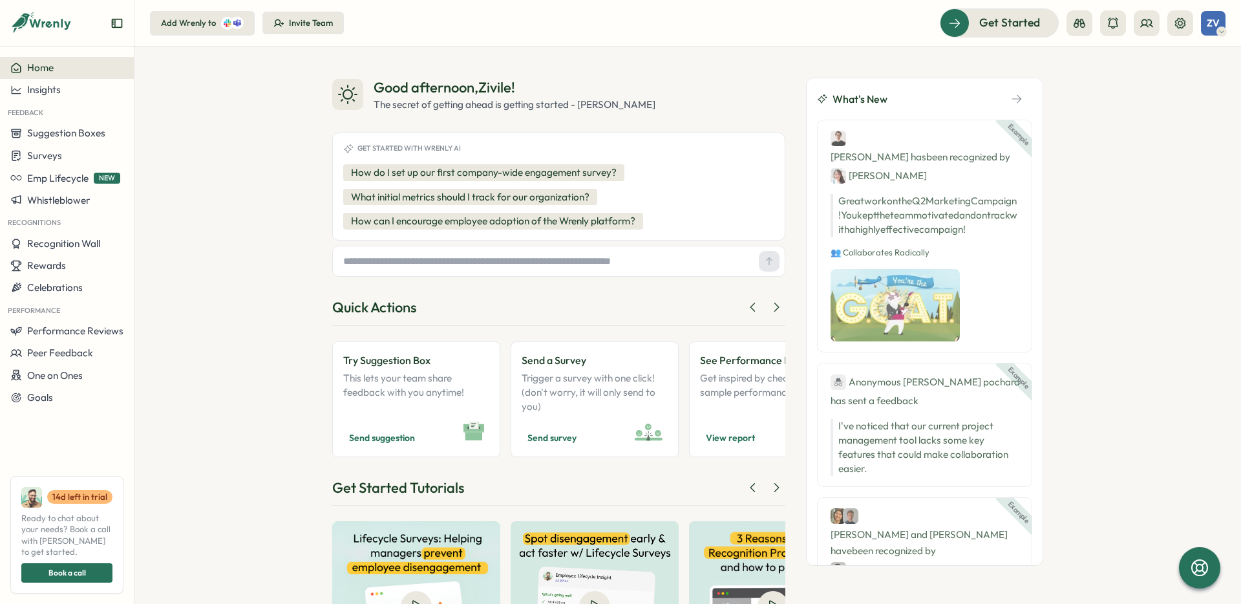
click at [505, 266] on input "text" at bounding box center [546, 260] width 416 height 19
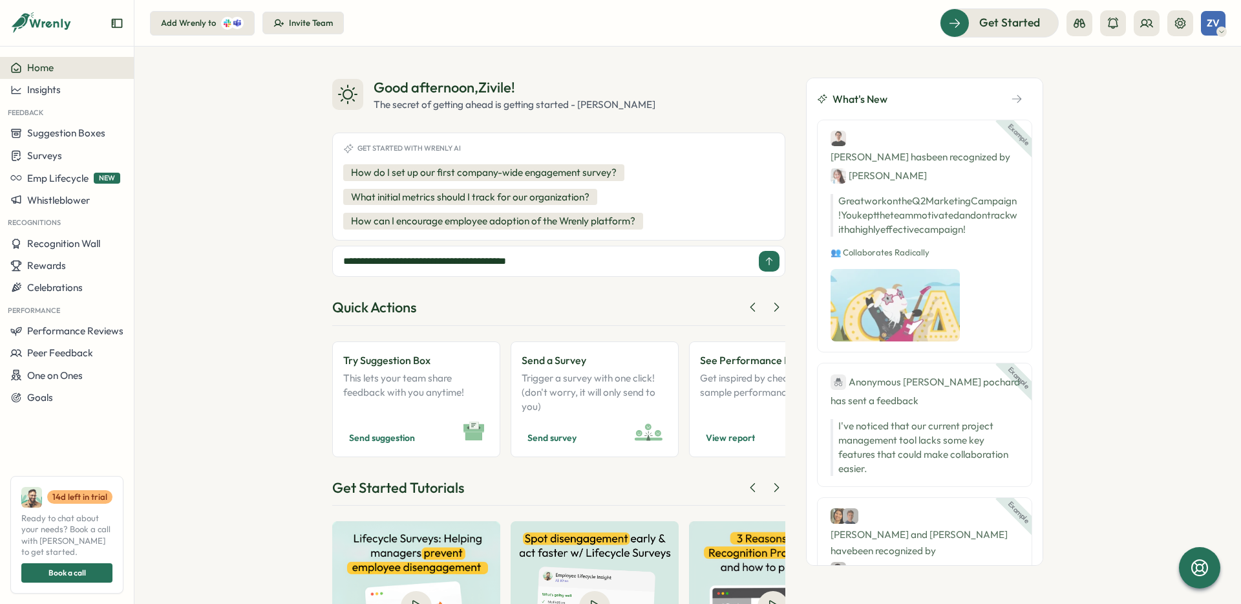
type input "**********"
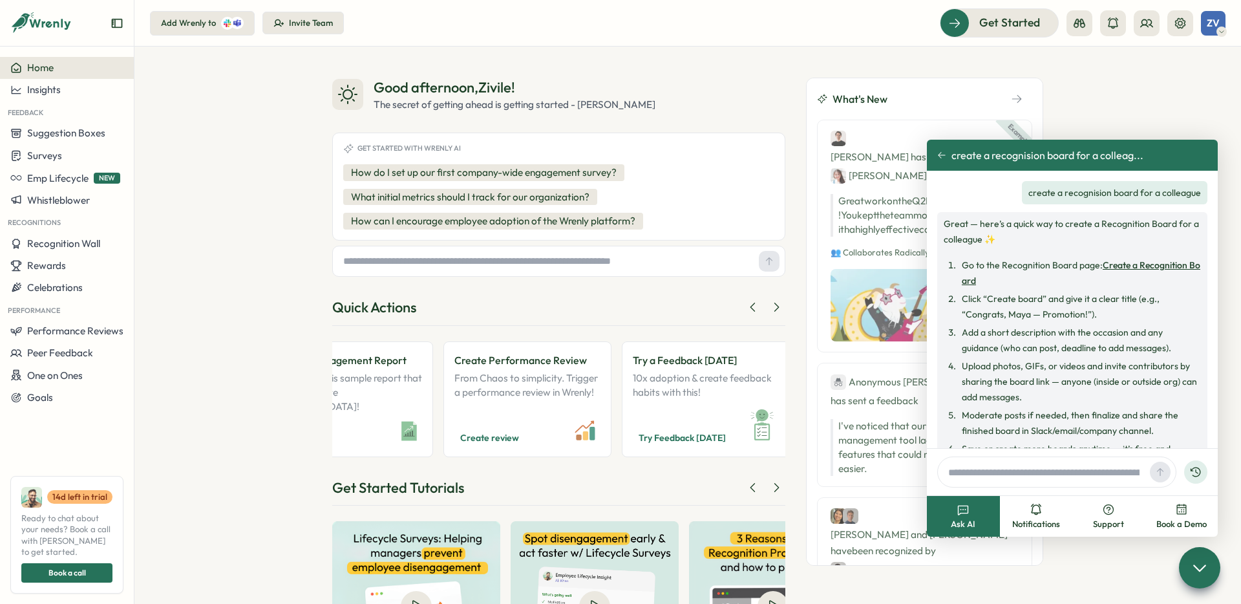
click at [1130, 265] on link "Create a Recognition Board" at bounding box center [1081, 272] width 238 height 27
